Goal: Ask a question

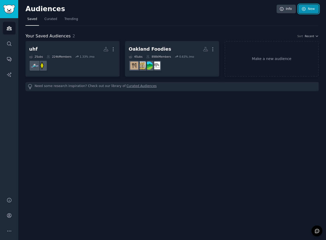
click at [304, 10] on icon at bounding box center [303, 8] width 3 height 3
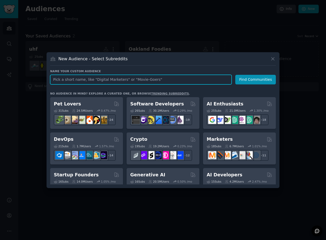
click at [79, 80] on input "text" at bounding box center [141, 80] width 182 height 10
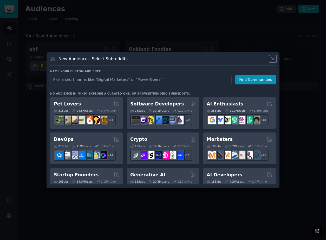
click at [275, 57] on icon at bounding box center [272, 58] width 5 height 5
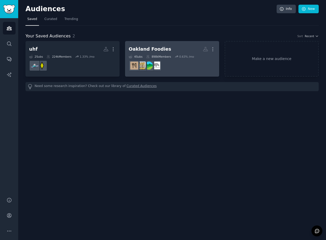
click at [185, 51] on h2 "Oakland Foodies More" at bounding box center [172, 49] width 87 height 9
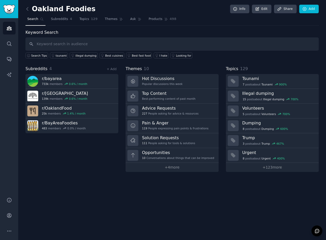
click at [124, 18] on nav "Search Subreddits 4 Topics 129 Themes Ask Products 498" at bounding box center [171, 20] width 293 height 11
click at [130, 21] on span "Ask" at bounding box center [133, 19] width 6 height 5
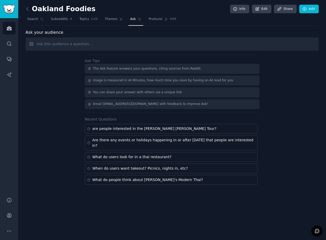
click at [87, 42] on input "text" at bounding box center [171, 43] width 293 height 13
type input "who are some competitors of [PERSON_NAME]'s modern thai in [GEOGRAPHIC_DATA]?"
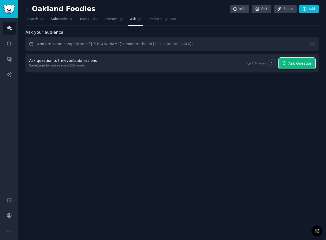
click at [306, 65] on span "Ask Question" at bounding box center [300, 63] width 24 height 5
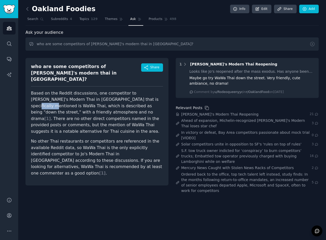
drag, startPoint x: 132, startPoint y: 93, endPoint x: 111, endPoint y: 94, distance: 20.3
click at [111, 94] on p "Based on the Reddit discussions, one competitor to [PERSON_NAME]'s Modern Thai …" at bounding box center [97, 112] width 132 height 45
copy p "WaWa Thai"
